Goal: Task Accomplishment & Management: Manage account settings

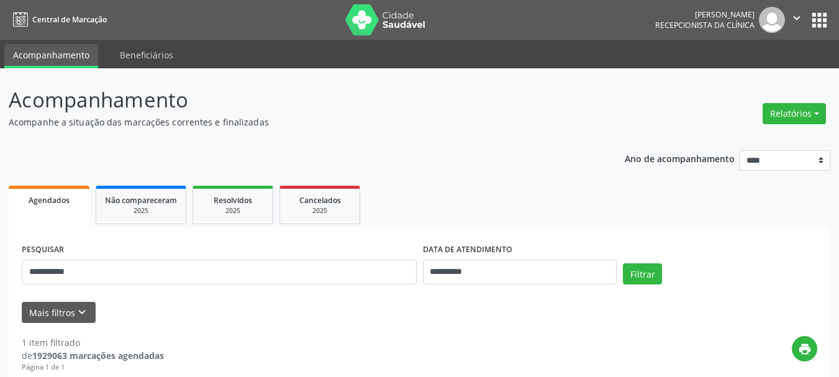
scroll to position [207, 0]
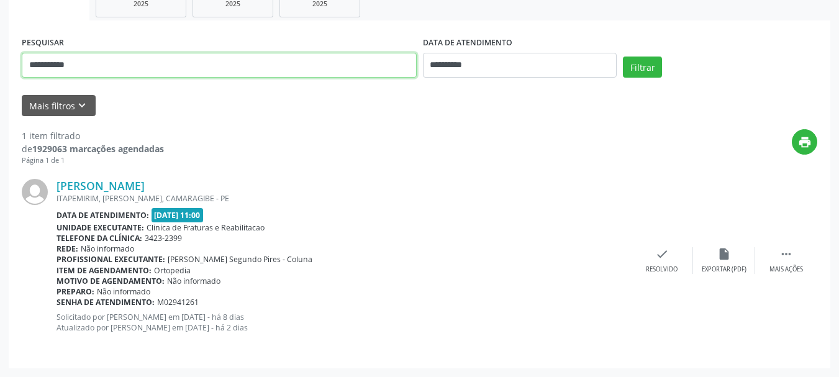
click at [124, 68] on input "**********" at bounding box center [219, 65] width 395 height 25
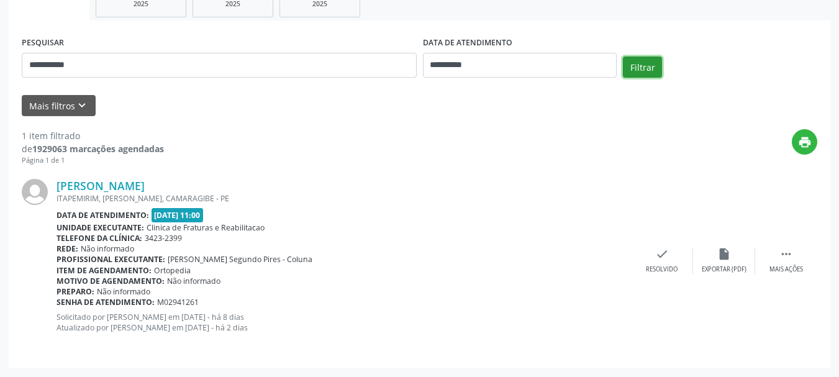
click at [639, 71] on button "Filtrar" at bounding box center [642, 67] width 39 height 21
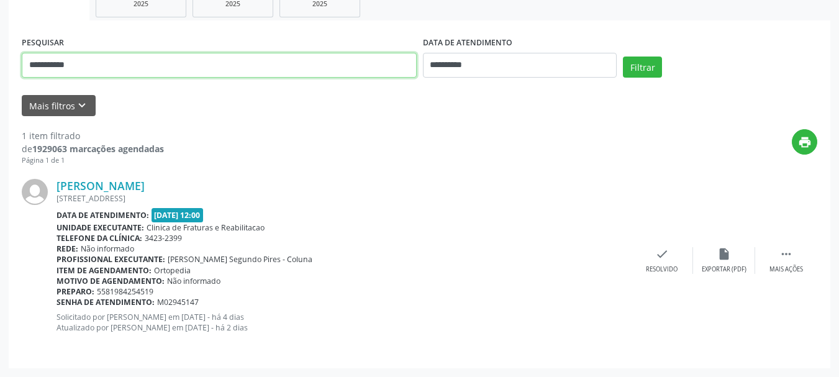
click at [101, 71] on input "**********" at bounding box center [219, 65] width 395 height 25
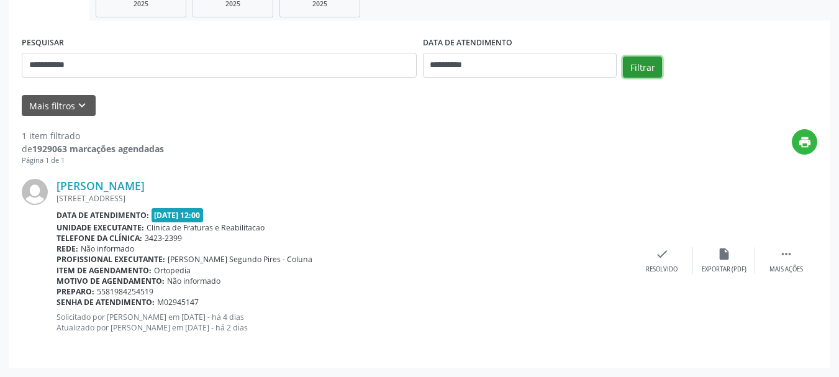
click at [637, 60] on button "Filtrar" at bounding box center [642, 67] width 39 height 21
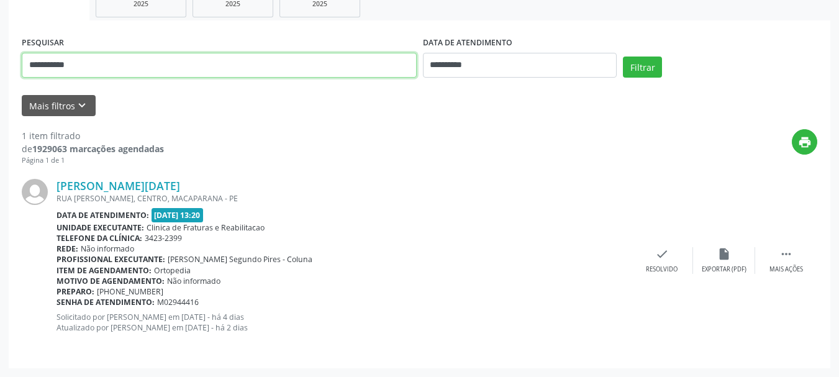
drag, startPoint x: 96, startPoint y: 75, endPoint x: 1, endPoint y: 78, distance: 94.5
click at [1, 78] on div "**********" at bounding box center [419, 119] width 839 height 515
type input "**********"
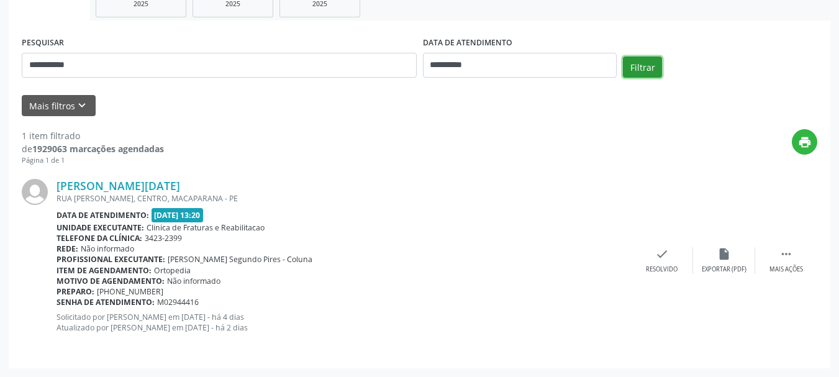
click at [643, 64] on button "Filtrar" at bounding box center [642, 67] width 39 height 21
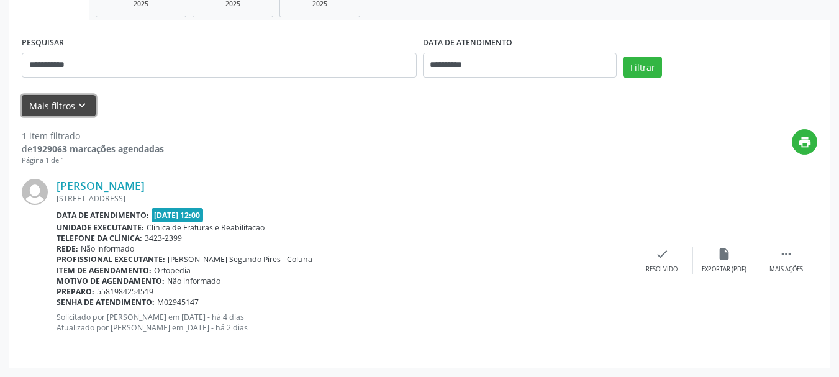
click at [63, 106] on button "Mais filtros keyboard_arrow_down" at bounding box center [59, 106] width 74 height 22
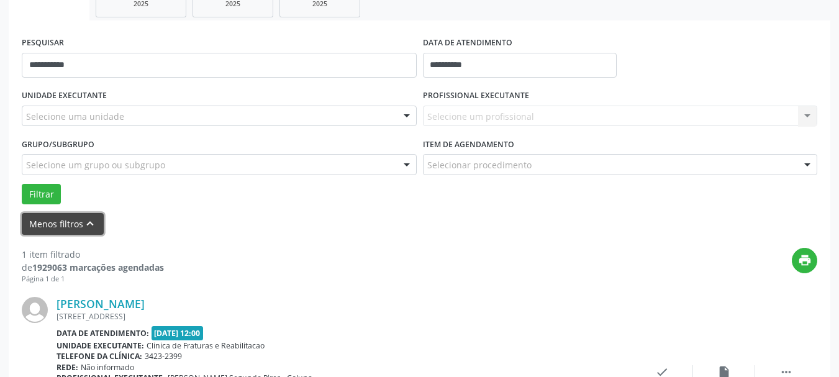
click at [87, 222] on icon "keyboard_arrow_up" at bounding box center [90, 224] width 14 height 14
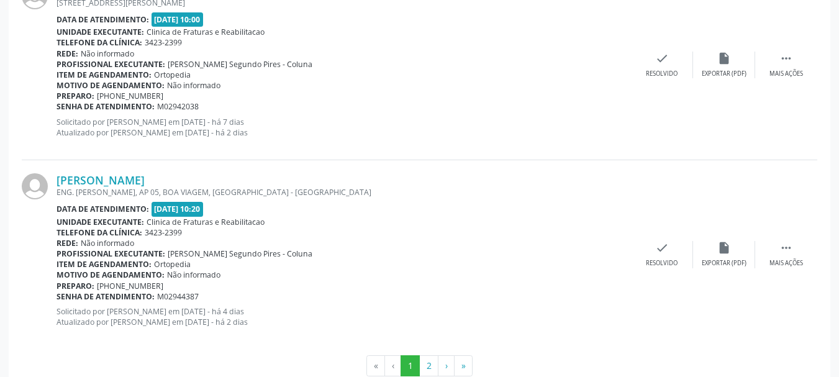
scroll to position [2897, 0]
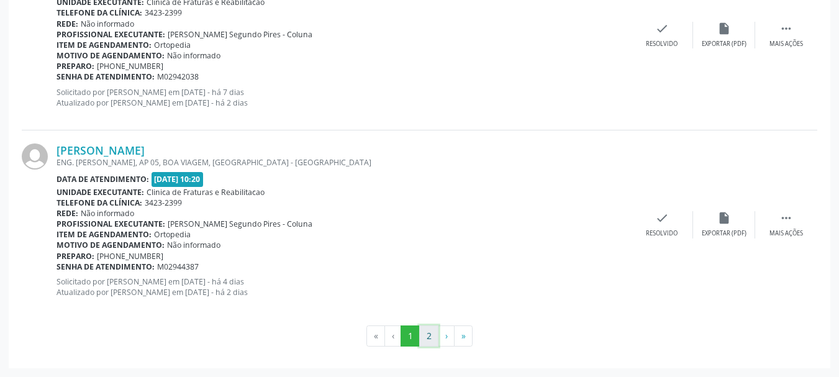
click at [426, 340] on button "2" at bounding box center [428, 335] width 19 height 21
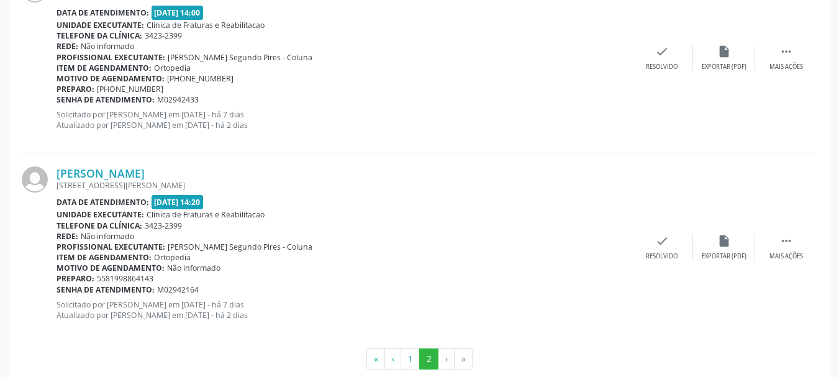
scroll to position [2329, 0]
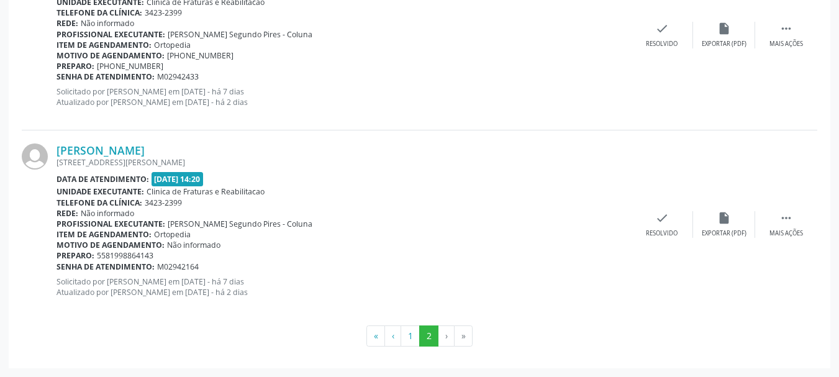
drag, startPoint x: 52, startPoint y: 126, endPoint x: 322, endPoint y: 286, distance: 314.6
copy div "Claudemilson Luiz do Nascimento TAPAJOS, AP 101, AREIAS, RECIFE - PE Data de at…"
click at [788, 222] on icon "" at bounding box center [786, 218] width 14 height 14
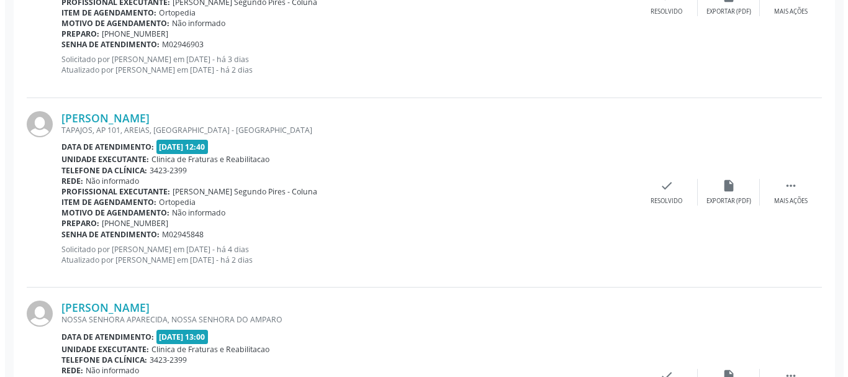
scroll to position [1397, 0]
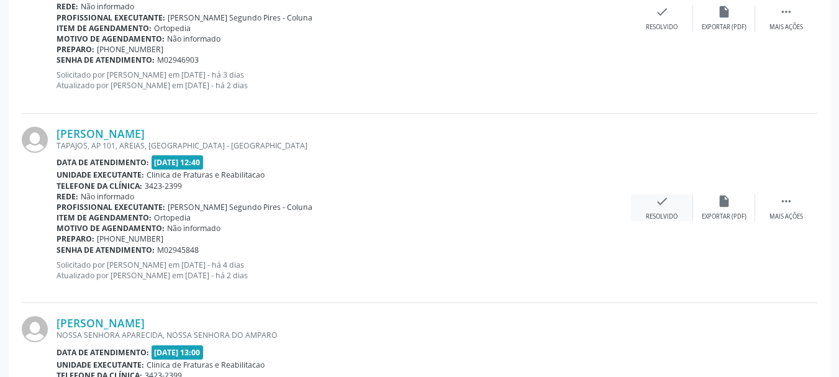
click at [661, 201] on icon "check" at bounding box center [662, 201] width 14 height 14
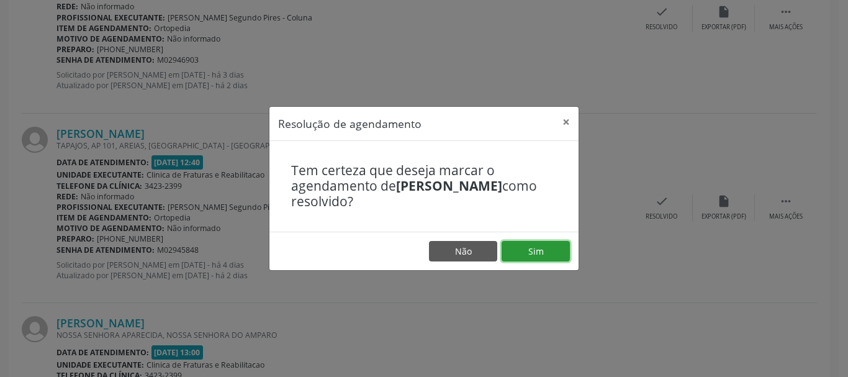
click at [518, 250] on button "Sim" at bounding box center [536, 251] width 68 height 21
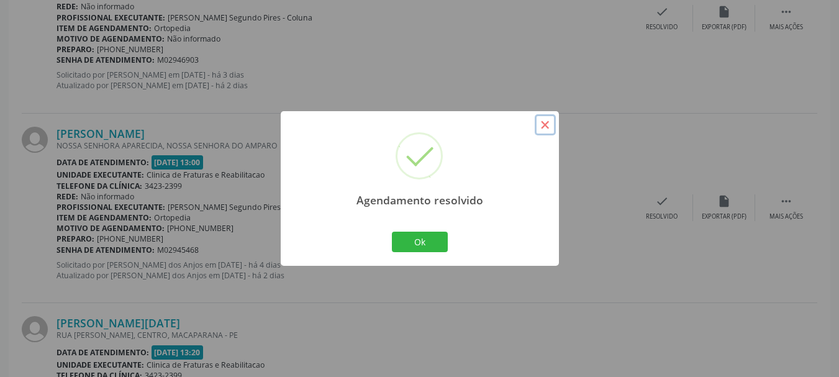
click at [546, 121] on button "×" at bounding box center [545, 124] width 21 height 21
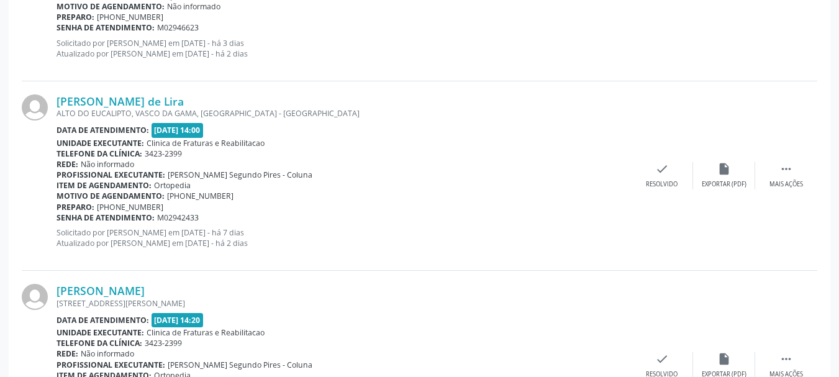
scroll to position [2139, 0]
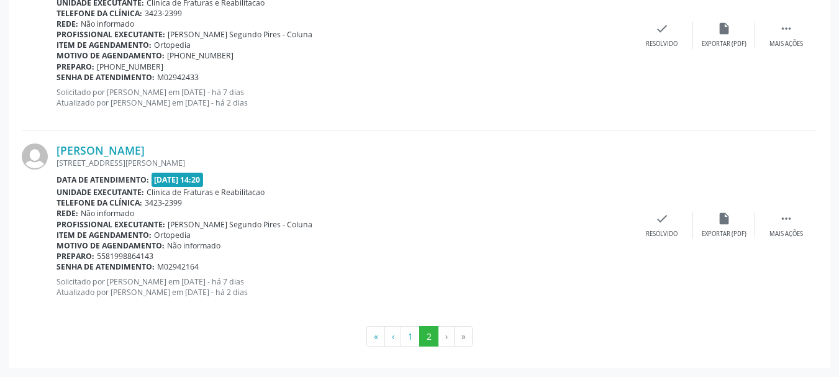
drag, startPoint x: 116, startPoint y: 255, endPoint x: 155, endPoint y: 255, distance: 38.5
click at [155, 255] on div "Preparo: 5581998864143" at bounding box center [344, 256] width 574 height 11
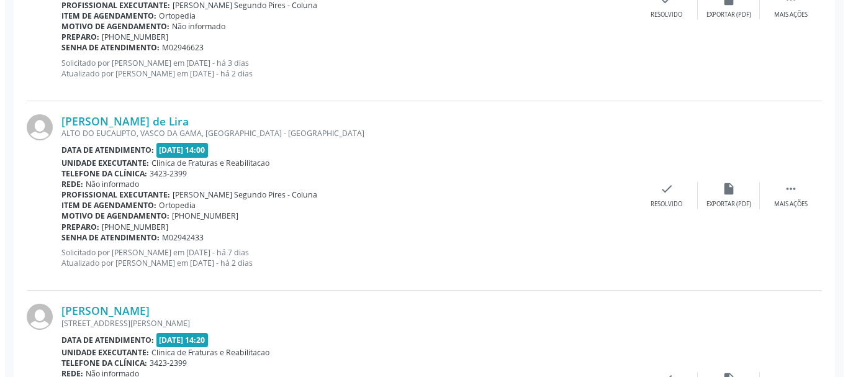
scroll to position [1952, 0]
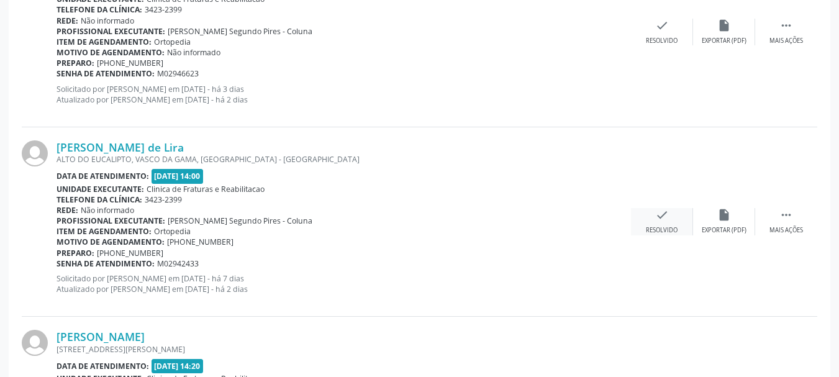
click at [672, 215] on div "check Resolvido" at bounding box center [662, 221] width 62 height 27
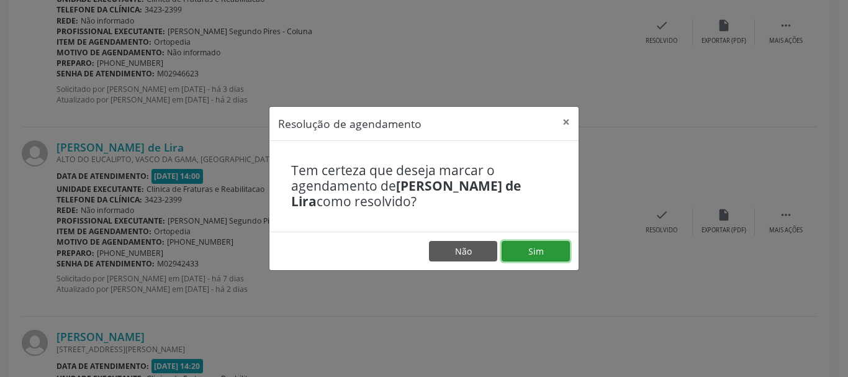
click at [535, 255] on button "Sim" at bounding box center [536, 251] width 68 height 21
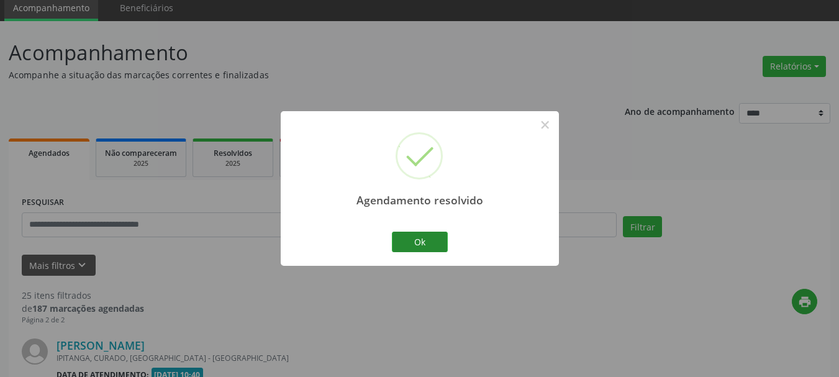
scroll to position [1949, 0]
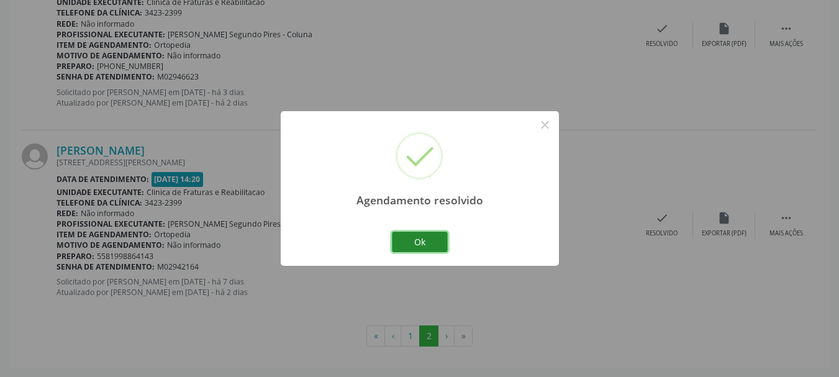
click at [427, 238] on button "Ok" at bounding box center [420, 242] width 56 height 21
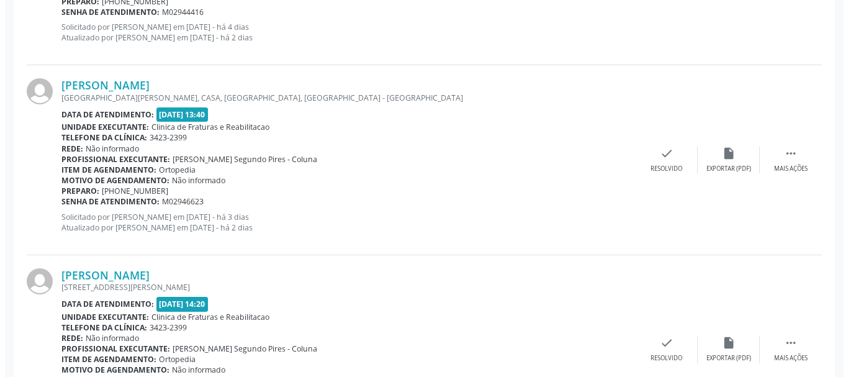
scroll to position [1825, 0]
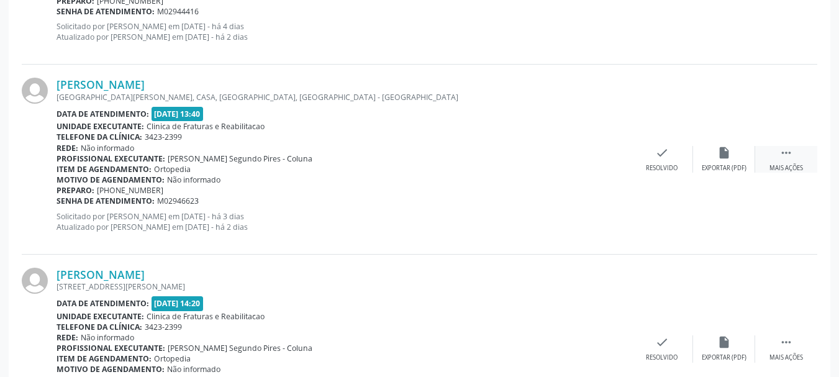
click at [789, 163] on div " Mais ações" at bounding box center [786, 159] width 62 height 27
click at [778, 156] on div " Mais ações" at bounding box center [786, 159] width 62 height 27
click at [657, 160] on icon "cancel" at bounding box center [662, 153] width 14 height 14
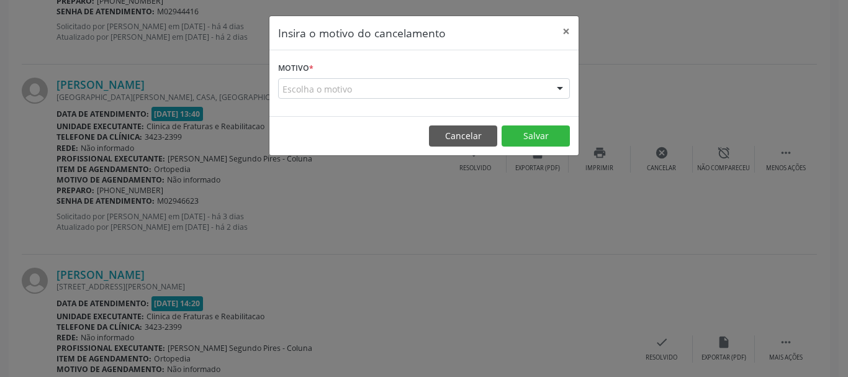
click at [420, 85] on div "Escolha o motivo" at bounding box center [424, 88] width 292 height 21
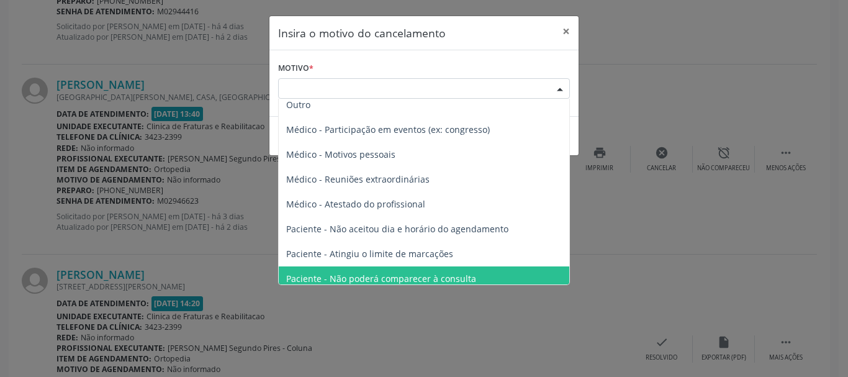
scroll to position [0, 0]
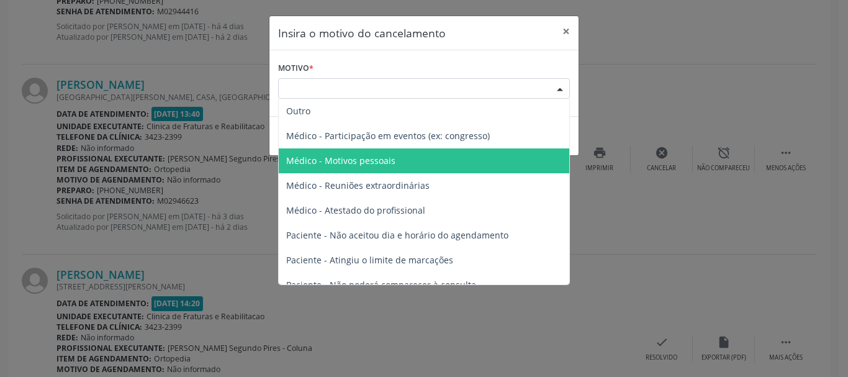
click at [369, 159] on span "Médico - Motivos pessoais" at bounding box center [340, 161] width 109 height 12
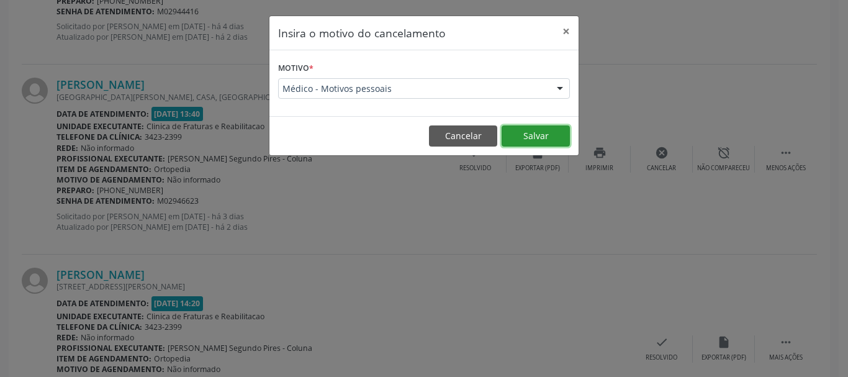
click at [518, 134] on button "Salvar" at bounding box center [536, 135] width 68 height 21
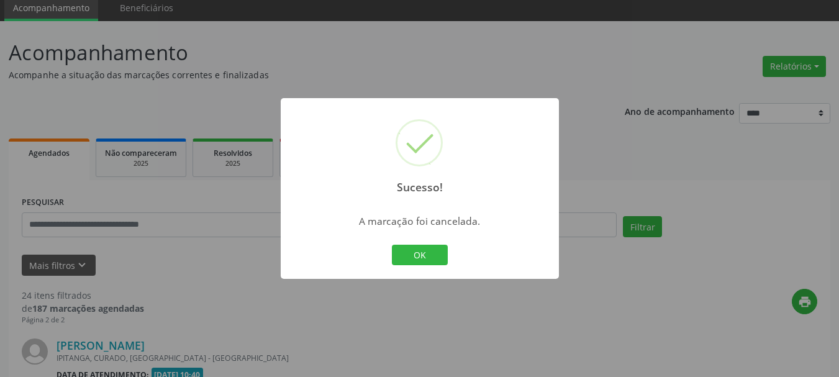
scroll to position [1759, 0]
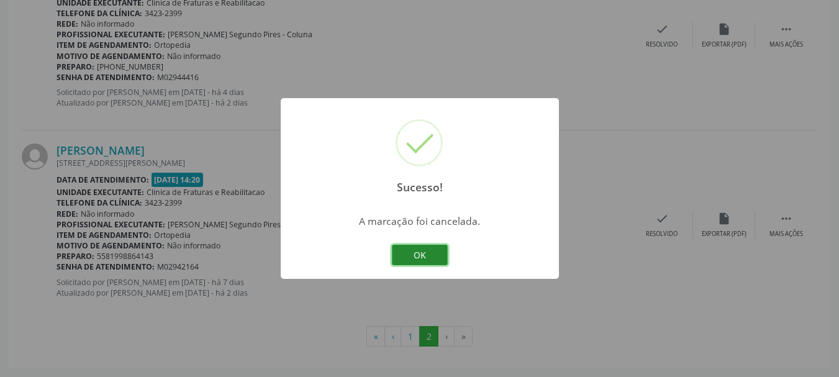
click at [430, 255] on button "OK" at bounding box center [420, 255] width 56 height 21
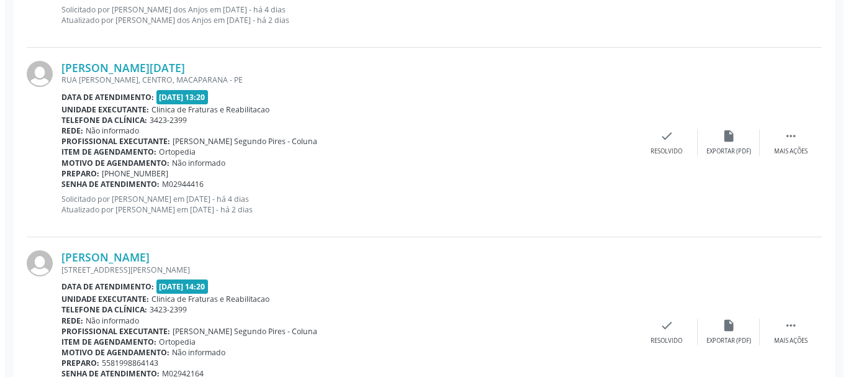
scroll to position [1635, 0]
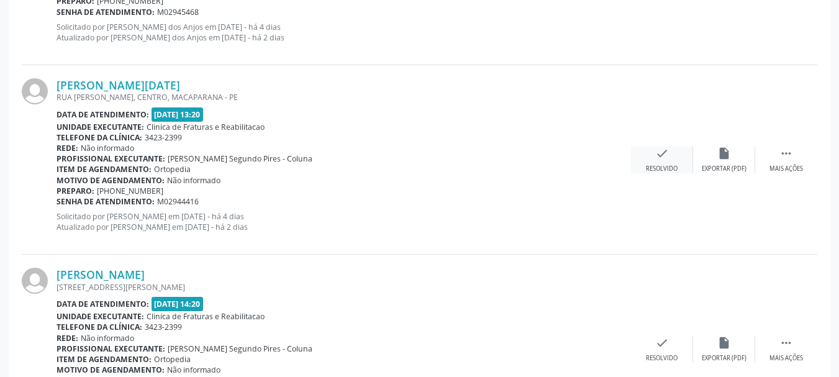
click at [664, 156] on icon "check" at bounding box center [662, 154] width 14 height 14
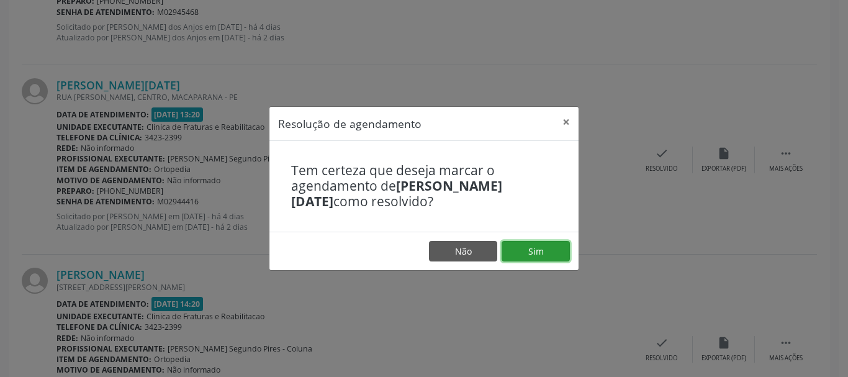
click at [541, 253] on button "Sim" at bounding box center [536, 251] width 68 height 21
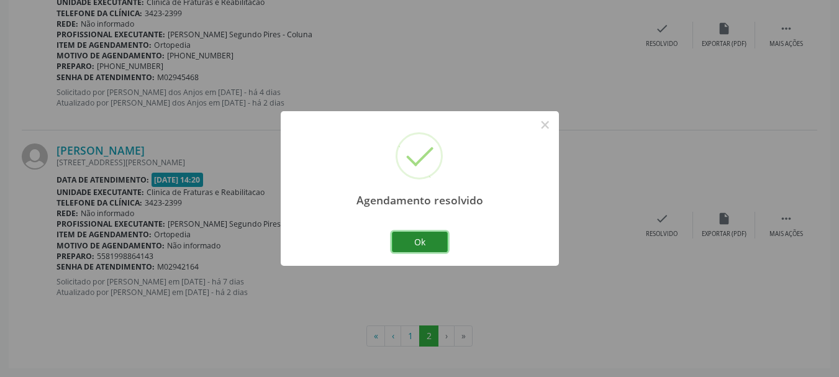
click at [405, 243] on button "Ok" at bounding box center [420, 242] width 56 height 21
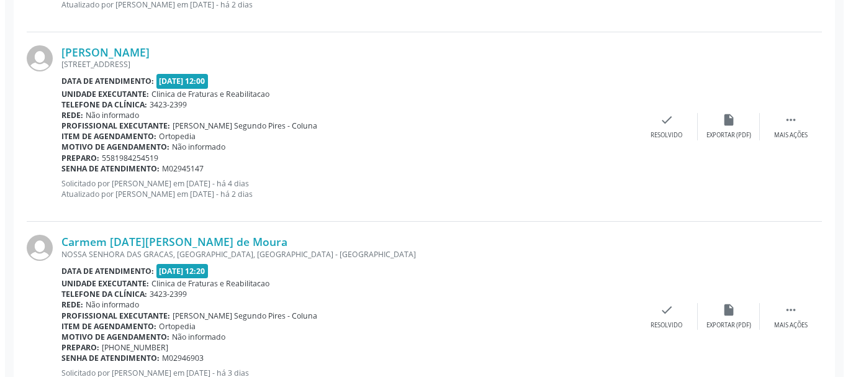
scroll to position [1073, 0]
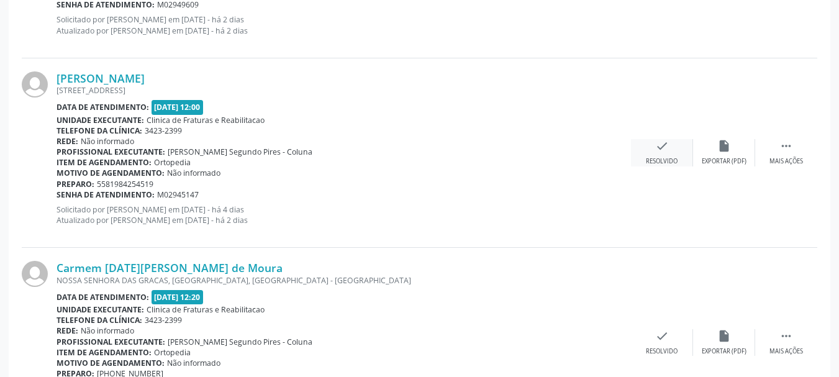
click at [669, 148] on div "check Resolvido" at bounding box center [662, 152] width 62 height 27
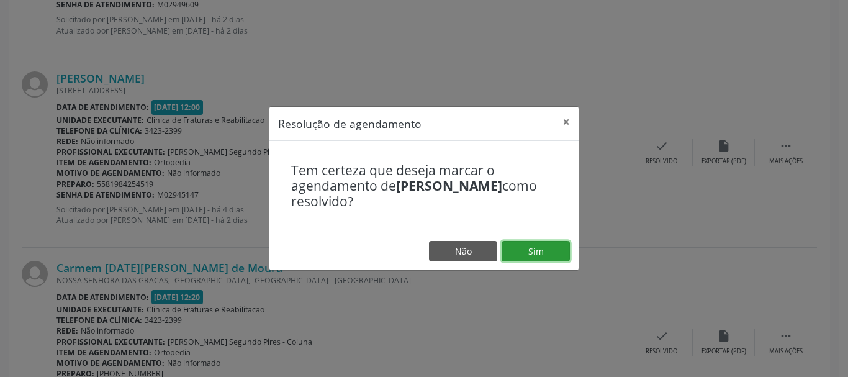
click at [522, 253] on button "Sim" at bounding box center [536, 251] width 68 height 21
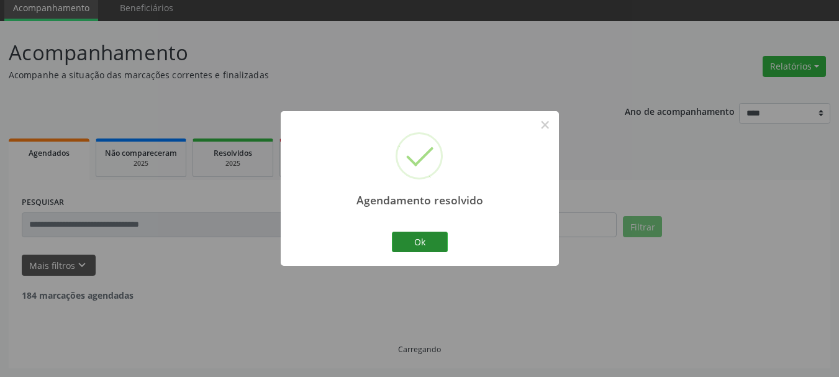
click at [431, 239] on button "Ok" at bounding box center [420, 242] width 56 height 21
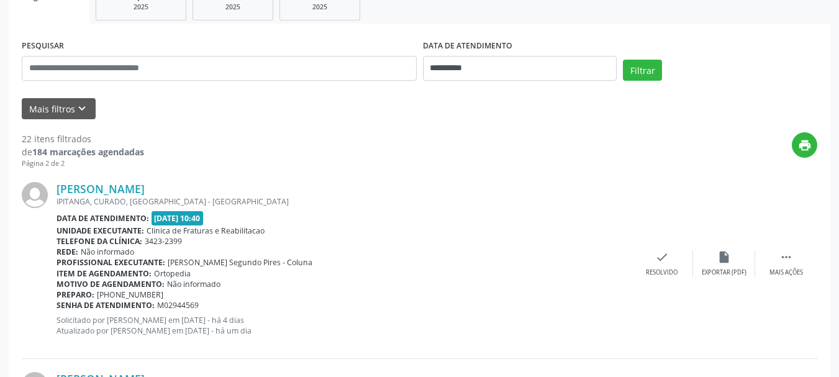
scroll to position [373, 0]
